Goal: Check status: Check status

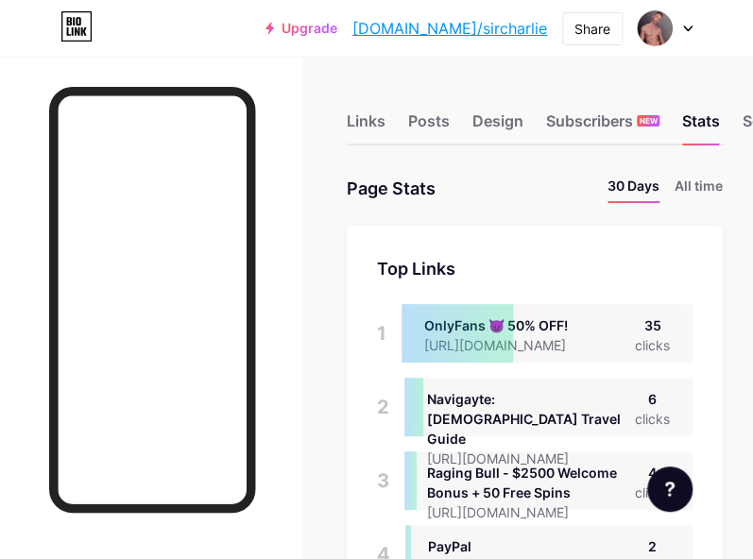
scroll to position [559, 752]
click at [603, 124] on div "Subscribers NEW" at bounding box center [602, 127] width 113 height 34
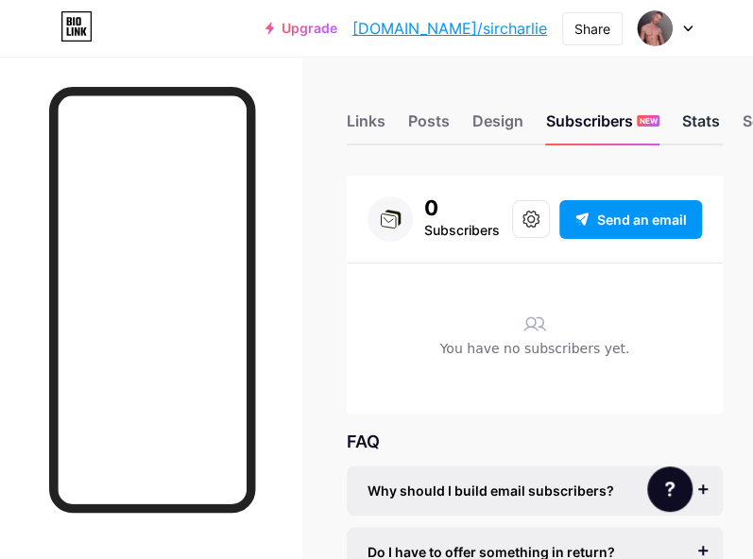
click at [691, 121] on div "Stats" at bounding box center [701, 127] width 38 height 34
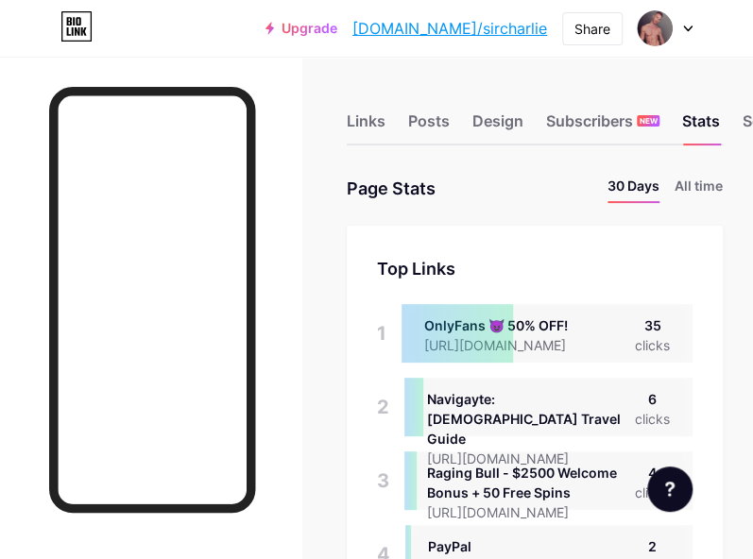
scroll to position [559, 752]
